Goal: Task Accomplishment & Management: Manage account settings

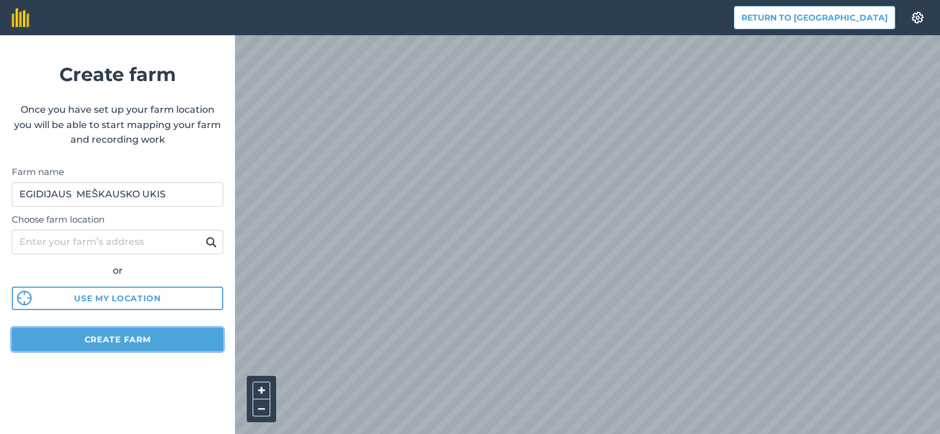
click at [56, 338] on button "Create farm" at bounding box center [117, 339] width 211 height 23
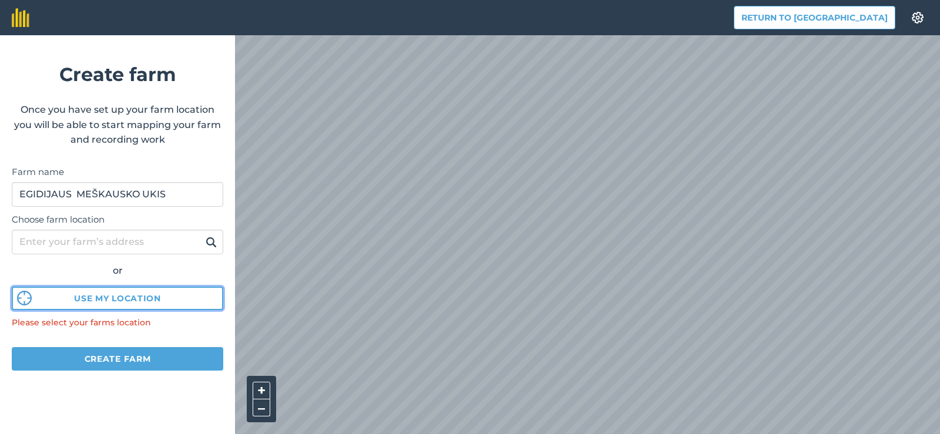
click at [71, 305] on button "Use my location" at bounding box center [117, 298] width 211 height 23
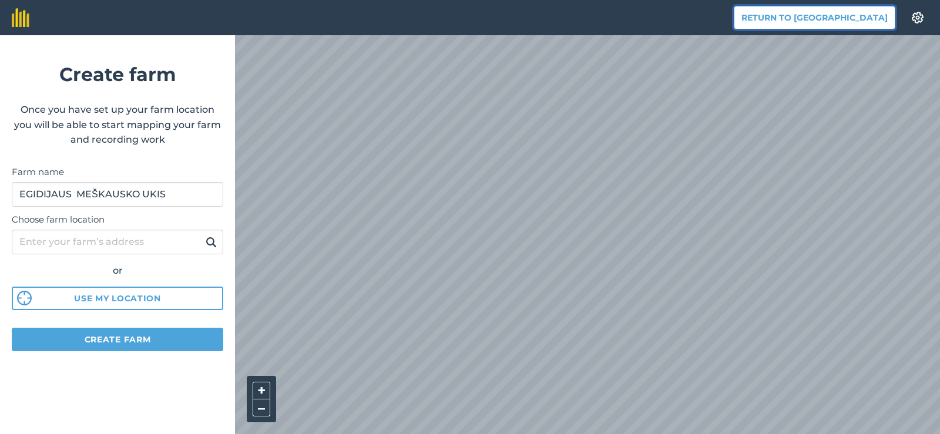
click at [844, 18] on button "Return to [GEOGRAPHIC_DATA]" at bounding box center [815, 17] width 162 height 23
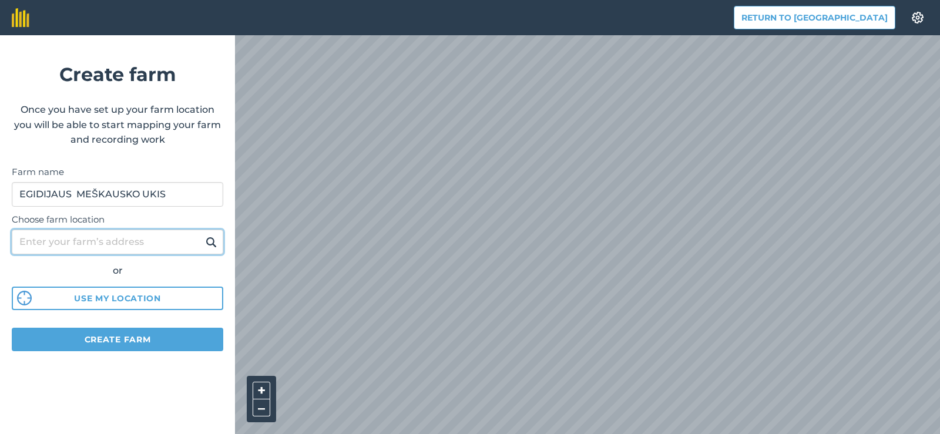
click at [86, 241] on input "Choose farm location" at bounding box center [117, 242] width 211 height 25
paste input "138481-8237"
type input "138481-8237"
click at [202, 234] on button at bounding box center [211, 241] width 18 height 15
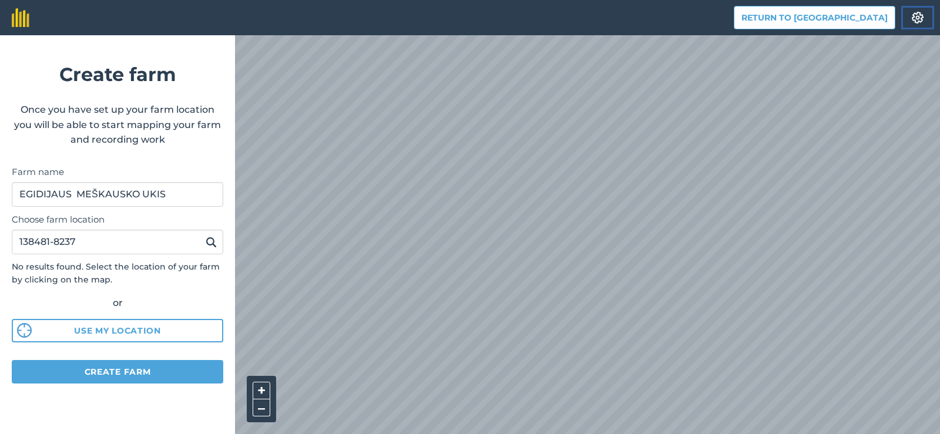
click at [920, 17] on img at bounding box center [918, 18] width 14 height 12
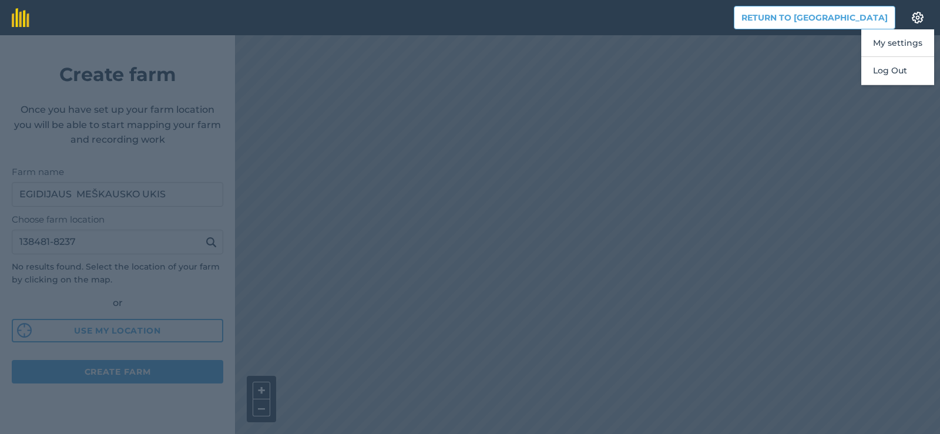
click at [724, 21] on header "Return to Agreena Settings My settings Log Out" at bounding box center [470, 17] width 940 height 35
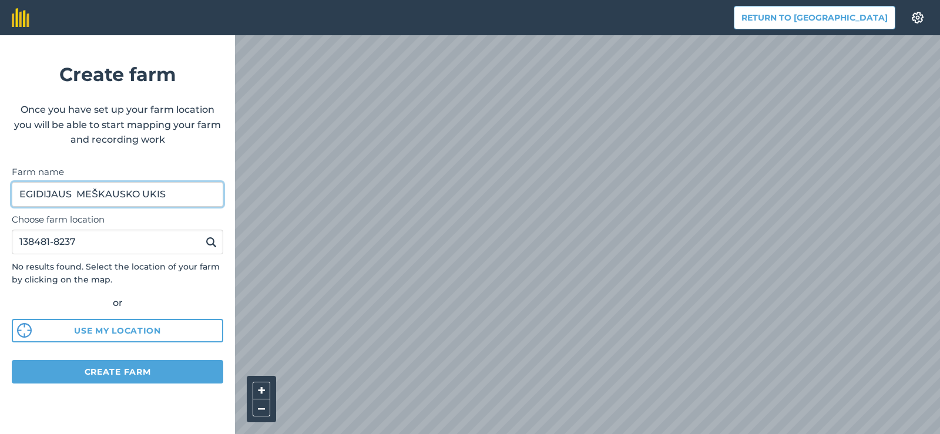
drag, startPoint x: 180, startPoint y: 196, endPoint x: 0, endPoint y: 213, distance: 180.6
click at [0, 213] on form "Create farm Once you have set up your farm location you will be able to start m…" at bounding box center [117, 234] width 235 height 399
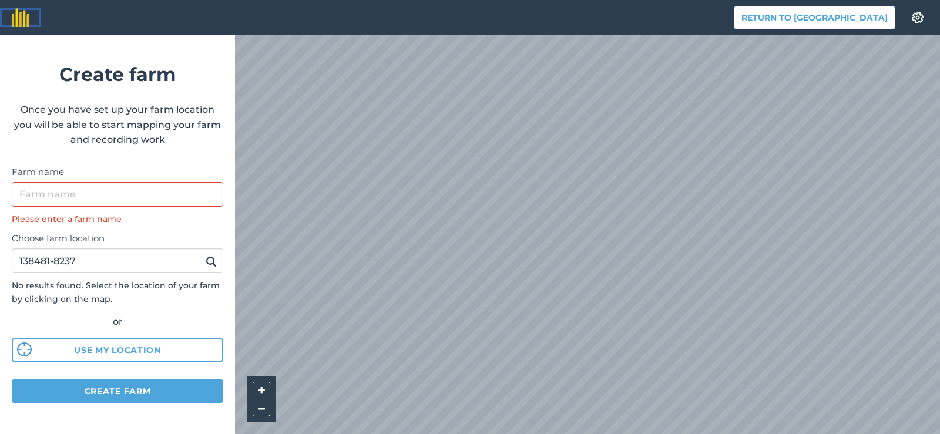
click at [19, 24] on img at bounding box center [21, 17] width 18 height 19
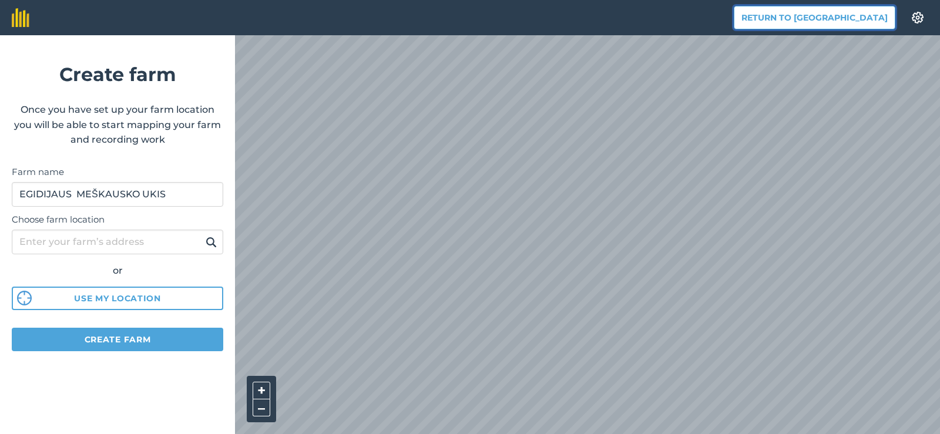
click at [880, 22] on button "Return to [GEOGRAPHIC_DATA]" at bounding box center [815, 17] width 162 height 23
click at [923, 22] on img at bounding box center [918, 18] width 14 height 12
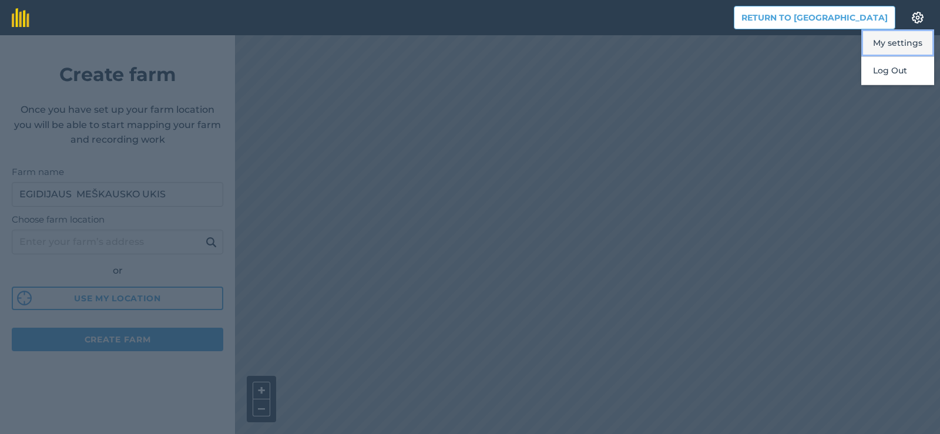
click at [908, 50] on button "My settings" at bounding box center [897, 43] width 73 height 28
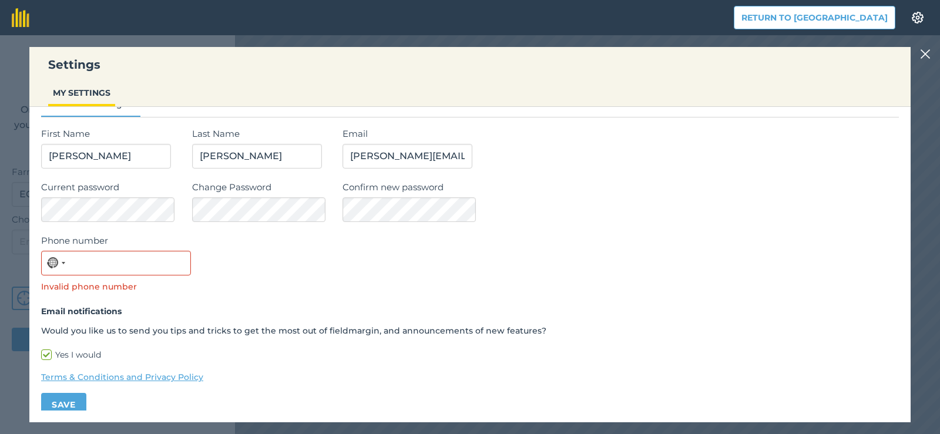
scroll to position [34, 0]
